Goal: Find specific page/section: Find specific page/section

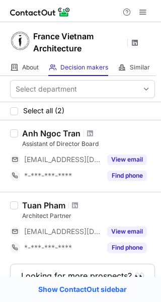
click at [134, 42] on span at bounding box center [135, 43] width 8 height 8
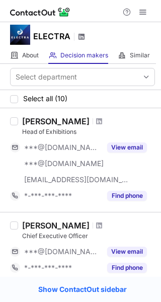
click at [81, 36] on span at bounding box center [82, 37] width 8 height 8
